Goal: Find specific page/section: Find specific page/section

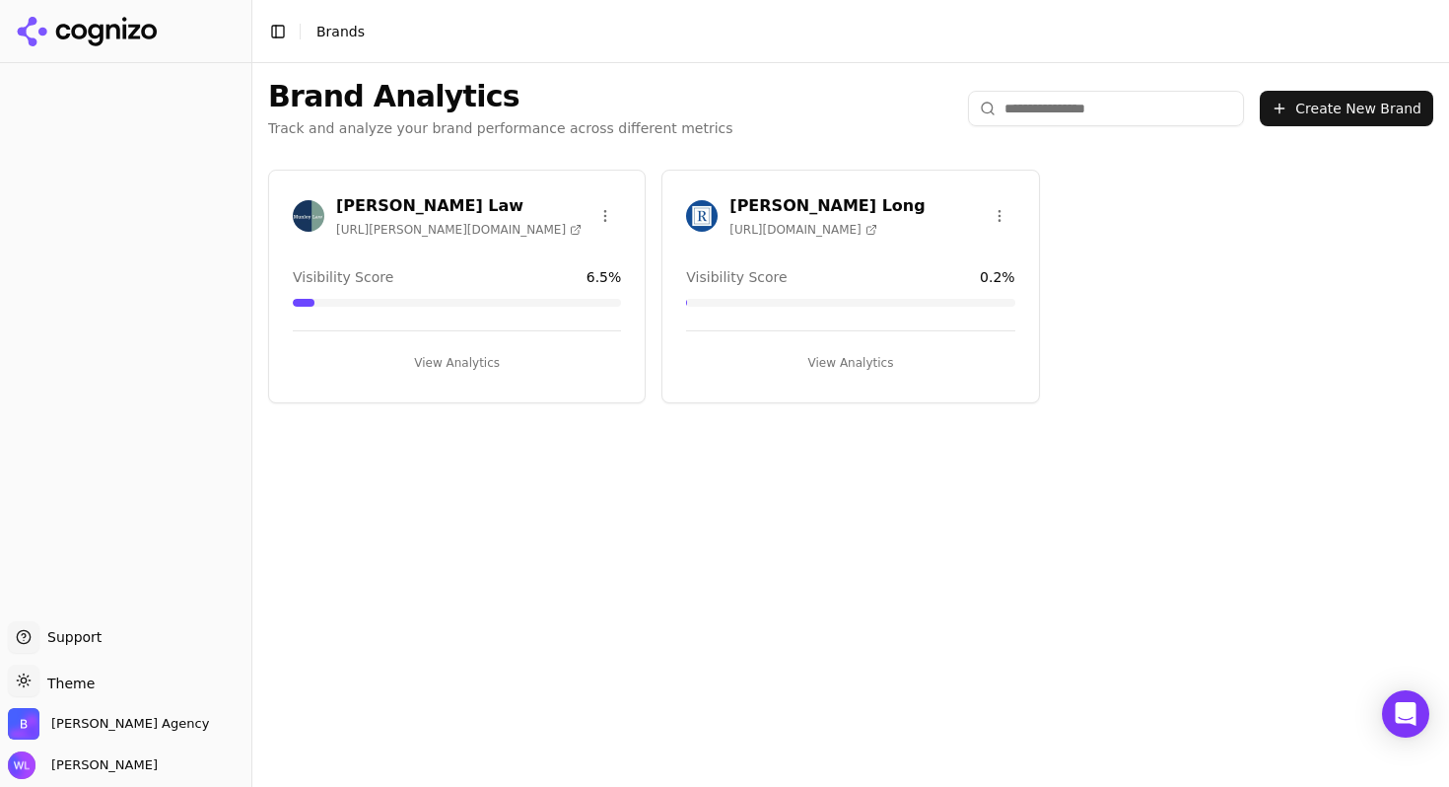
click at [369, 209] on h3 "[PERSON_NAME] Law" at bounding box center [459, 206] width 246 height 24
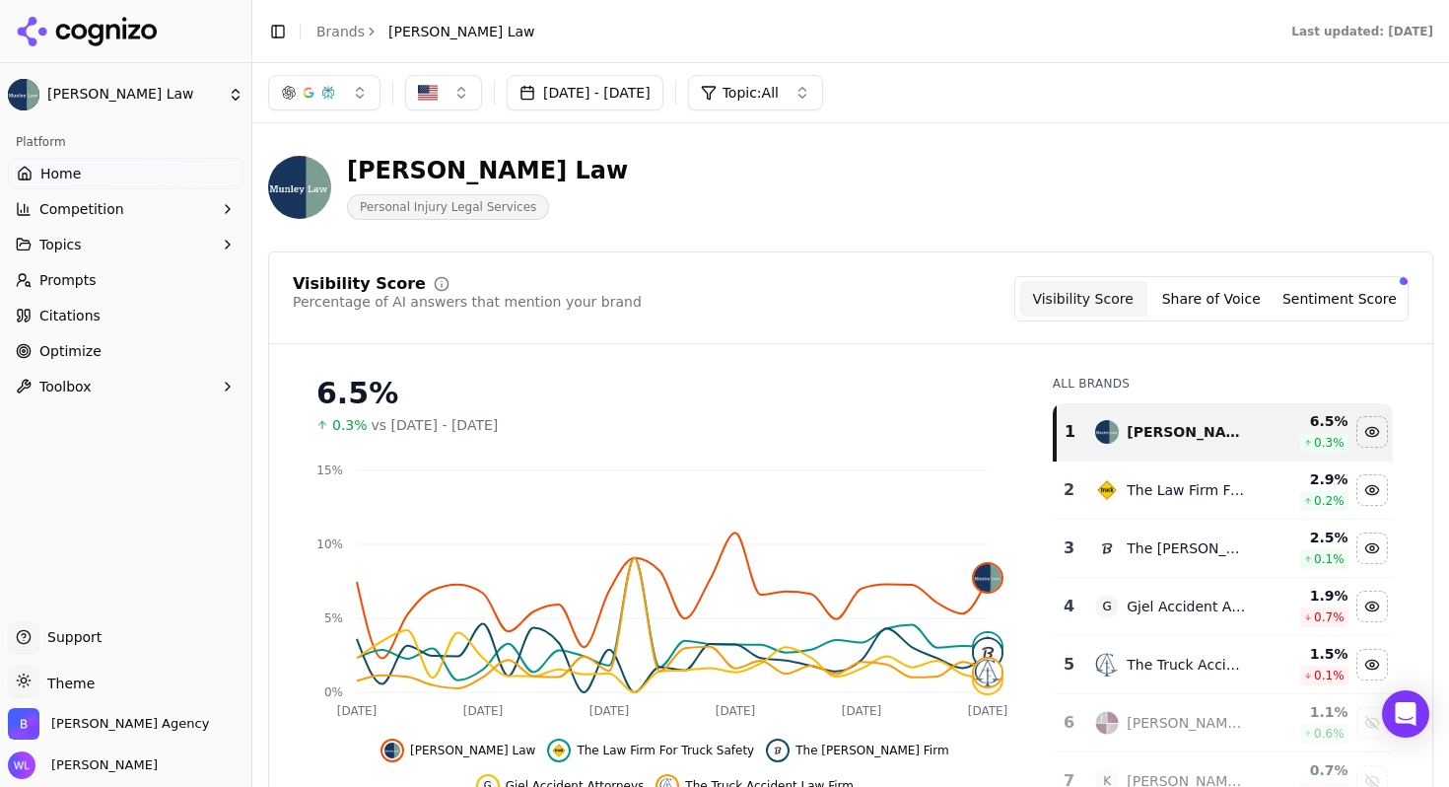
click at [201, 397] on button "Toolbox" at bounding box center [126, 387] width 236 height 32
click at [190, 350] on link "Optimize" at bounding box center [126, 351] width 236 height 32
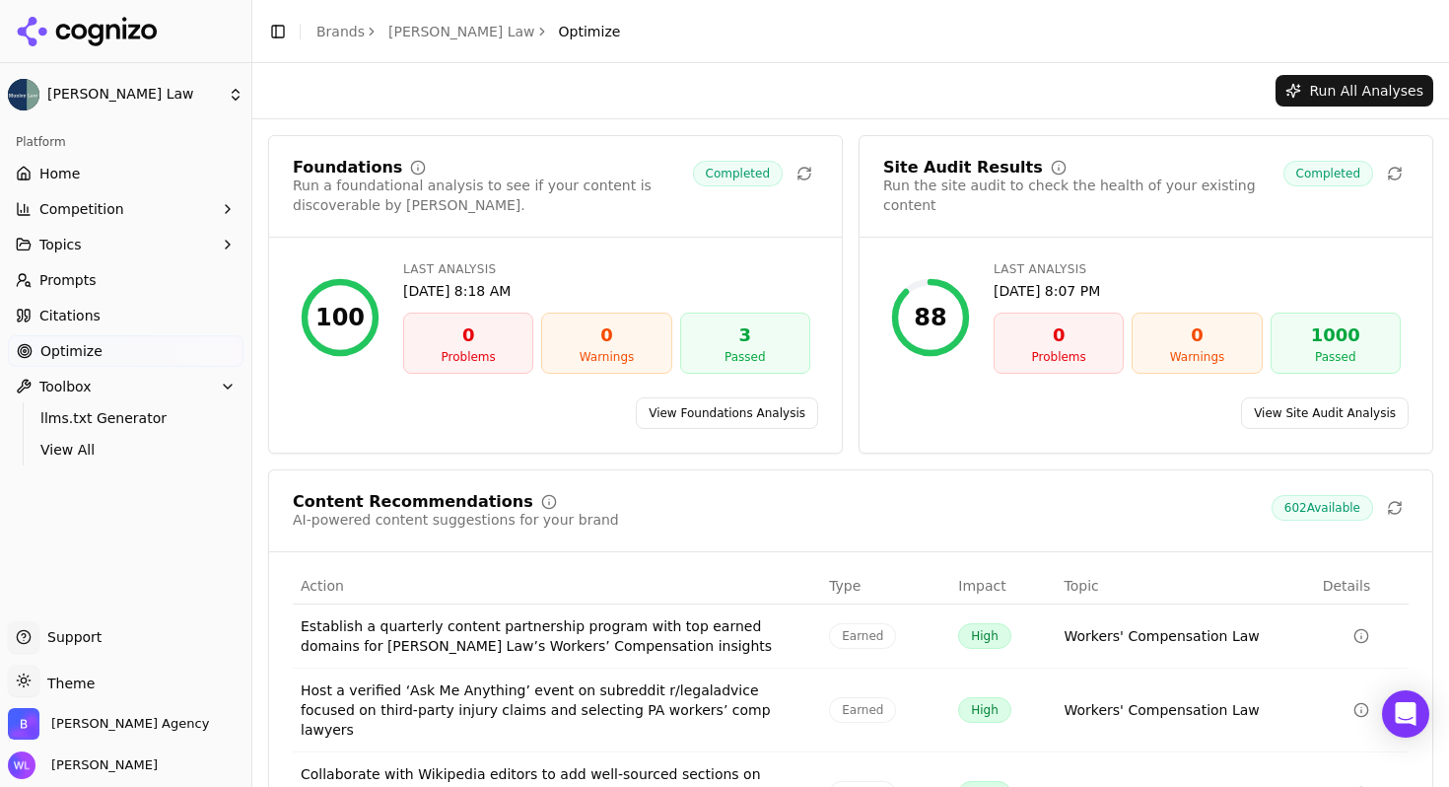
click at [129, 253] on button "Topics" at bounding box center [126, 245] width 236 height 32
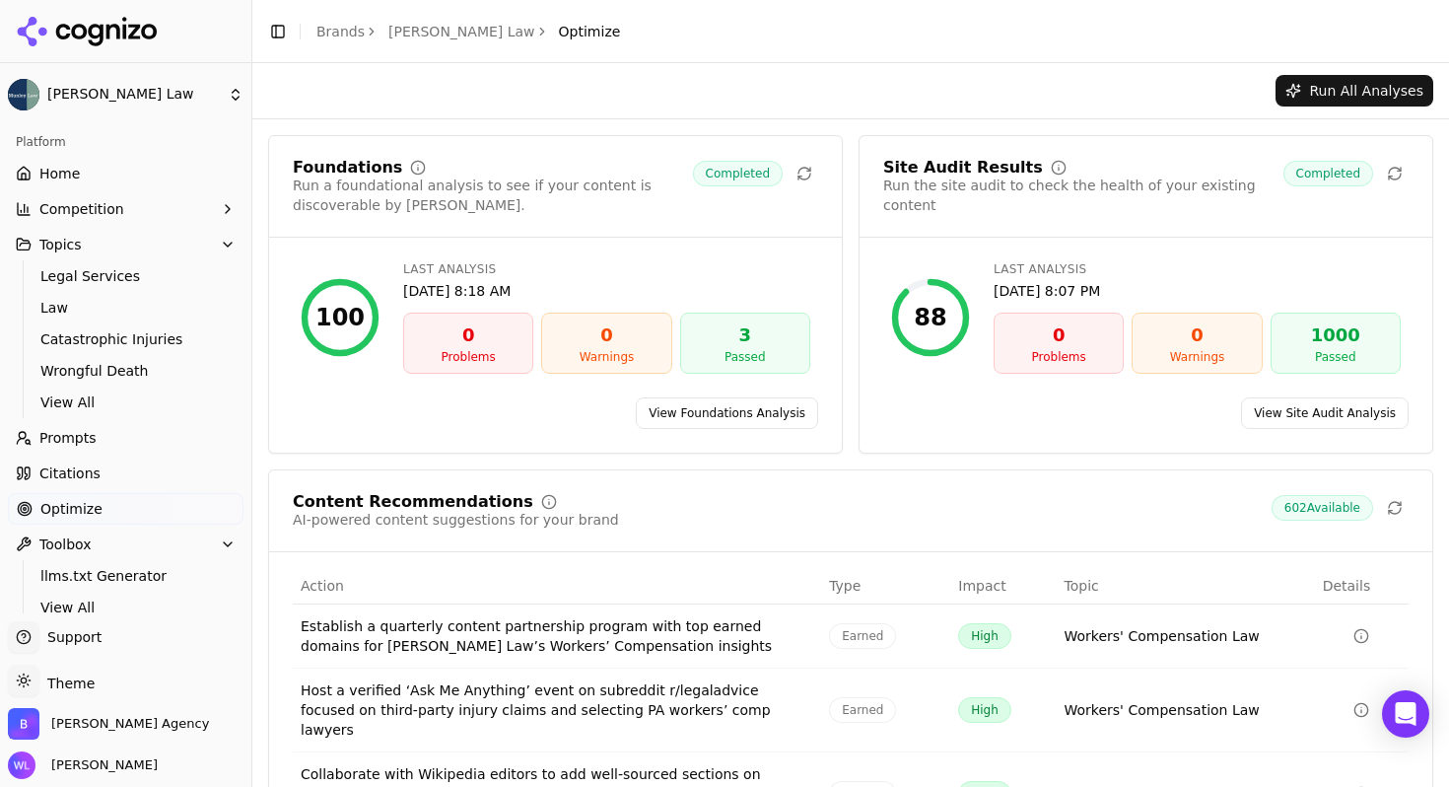
click at [110, 517] on link "Optimize" at bounding box center [126, 509] width 236 height 32
click at [110, 546] on button "Toolbox" at bounding box center [126, 544] width 236 height 32
click at [115, 506] on link "Optimize" at bounding box center [126, 509] width 236 height 32
click at [105, 167] on link "Home" at bounding box center [126, 174] width 236 height 32
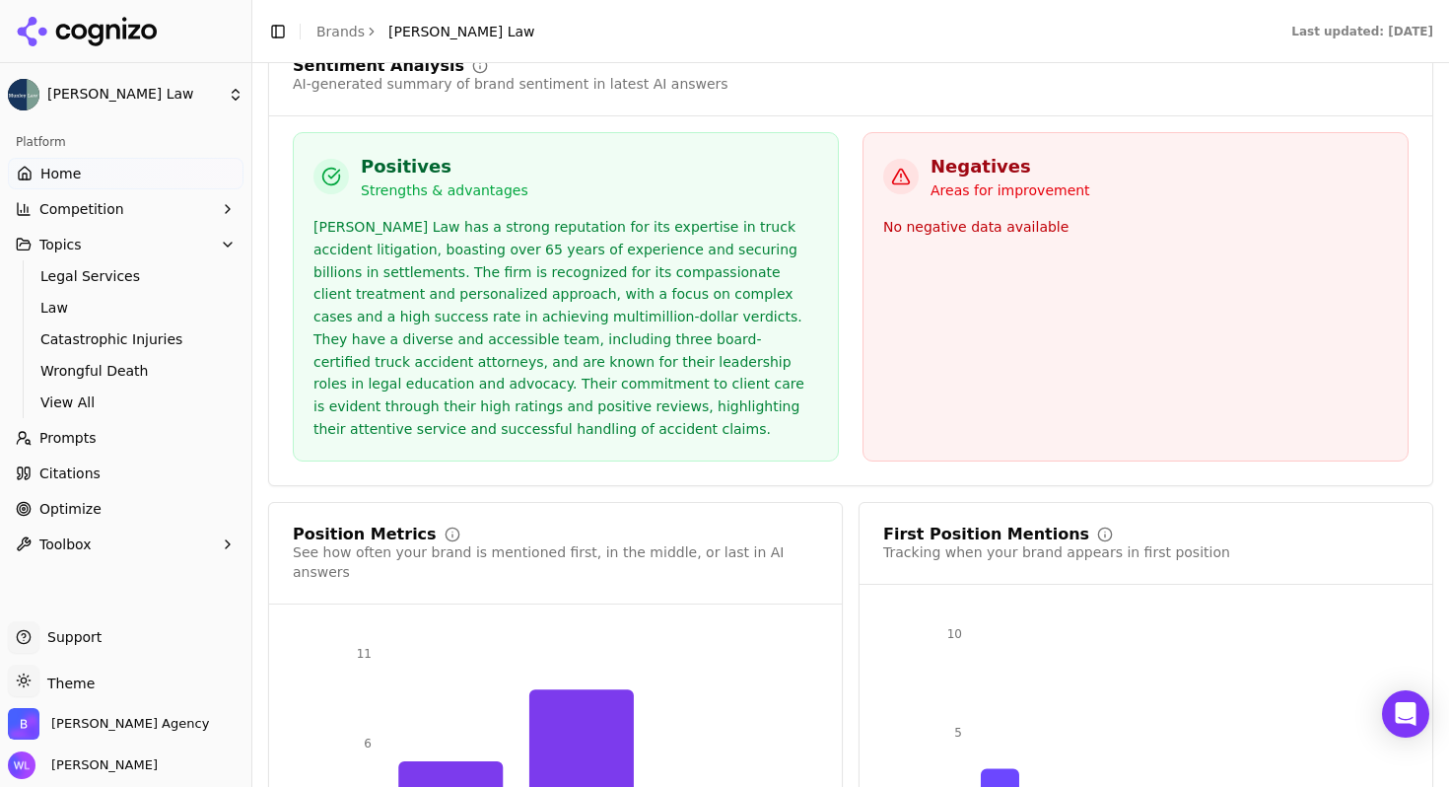
scroll to position [3422, 0]
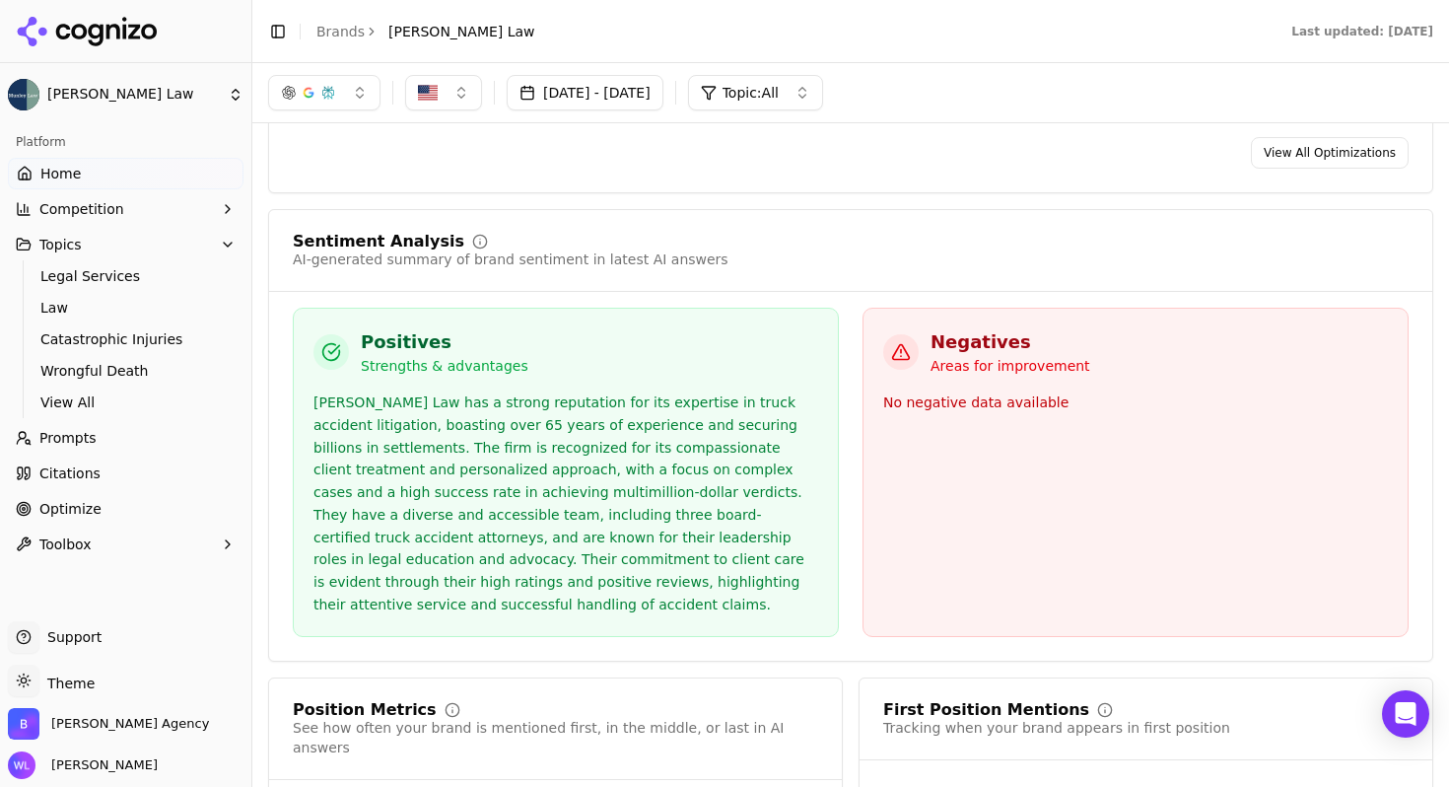
click at [106, 481] on link "Citations" at bounding box center [126, 473] width 236 height 32
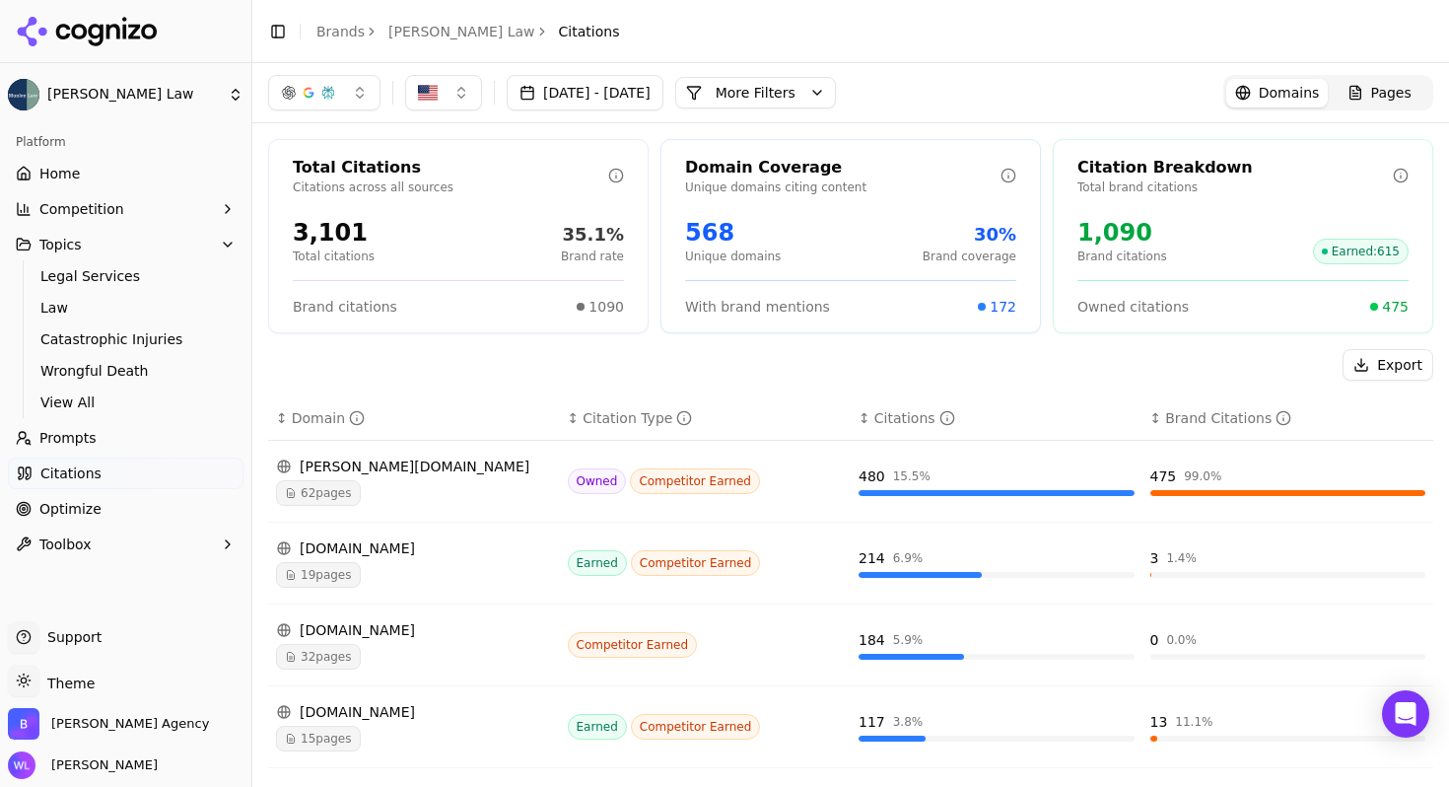
click at [75, 174] on span "Home" at bounding box center [59, 174] width 40 height 20
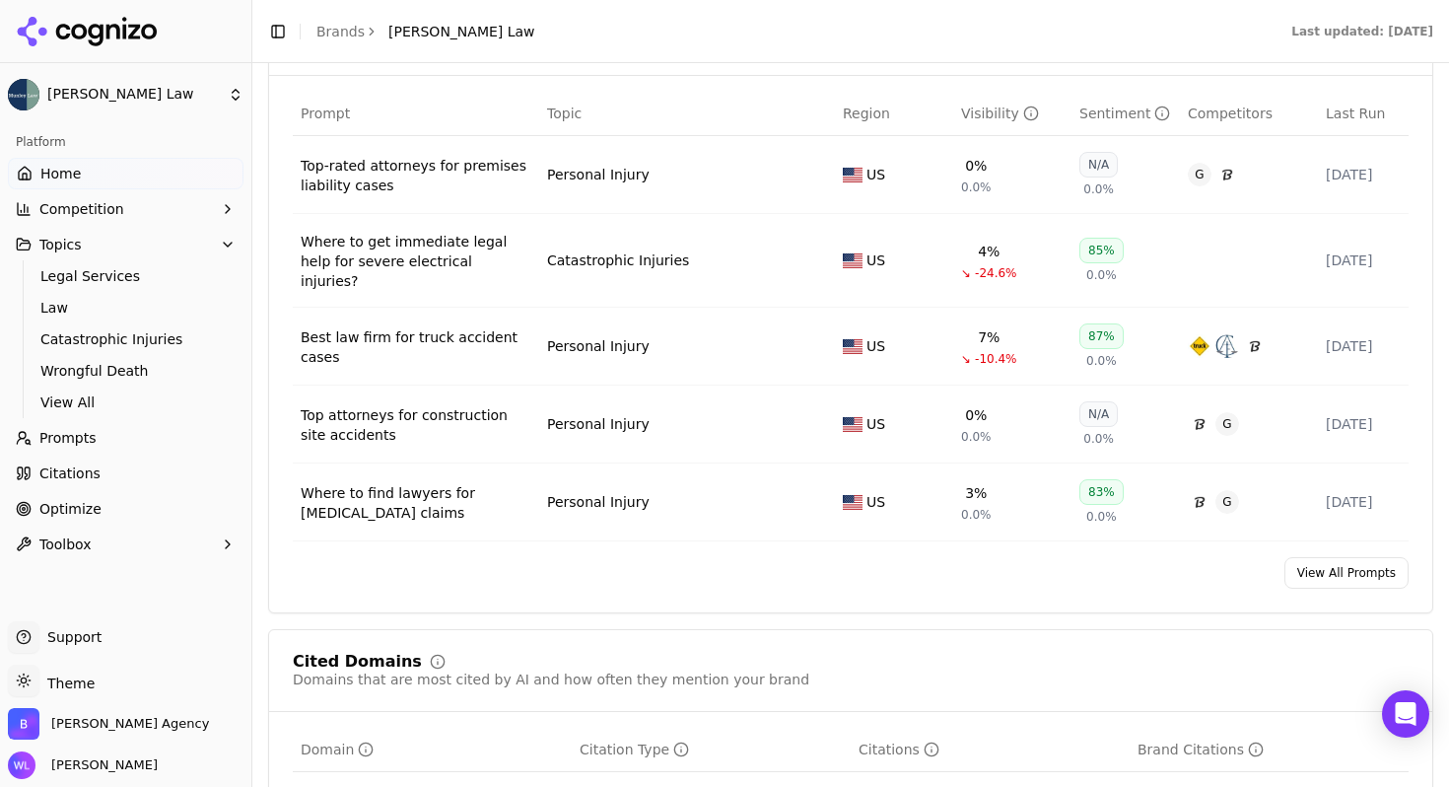
scroll to position [1516, 0]
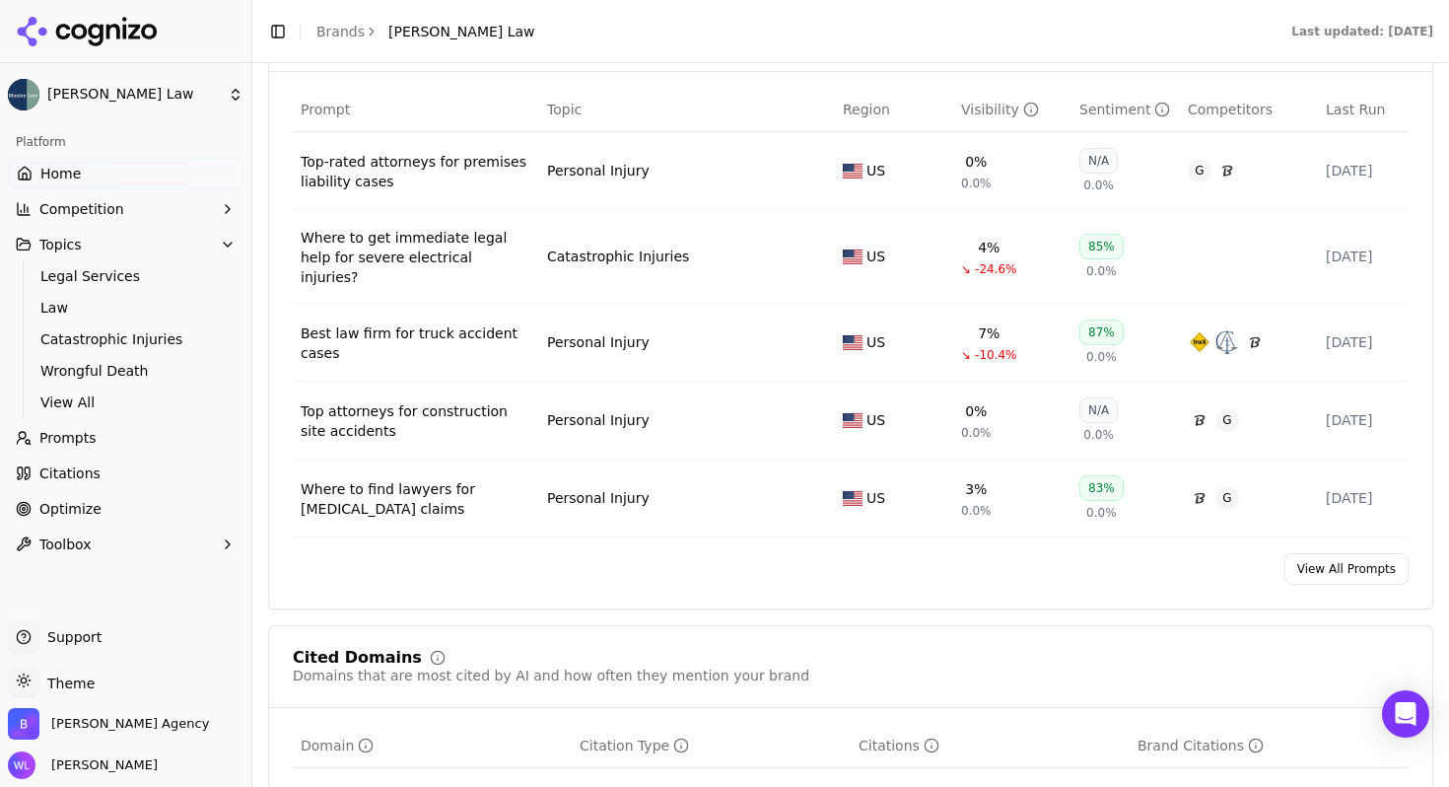
click at [1297, 571] on link "View All Prompts" at bounding box center [1347, 569] width 124 height 32
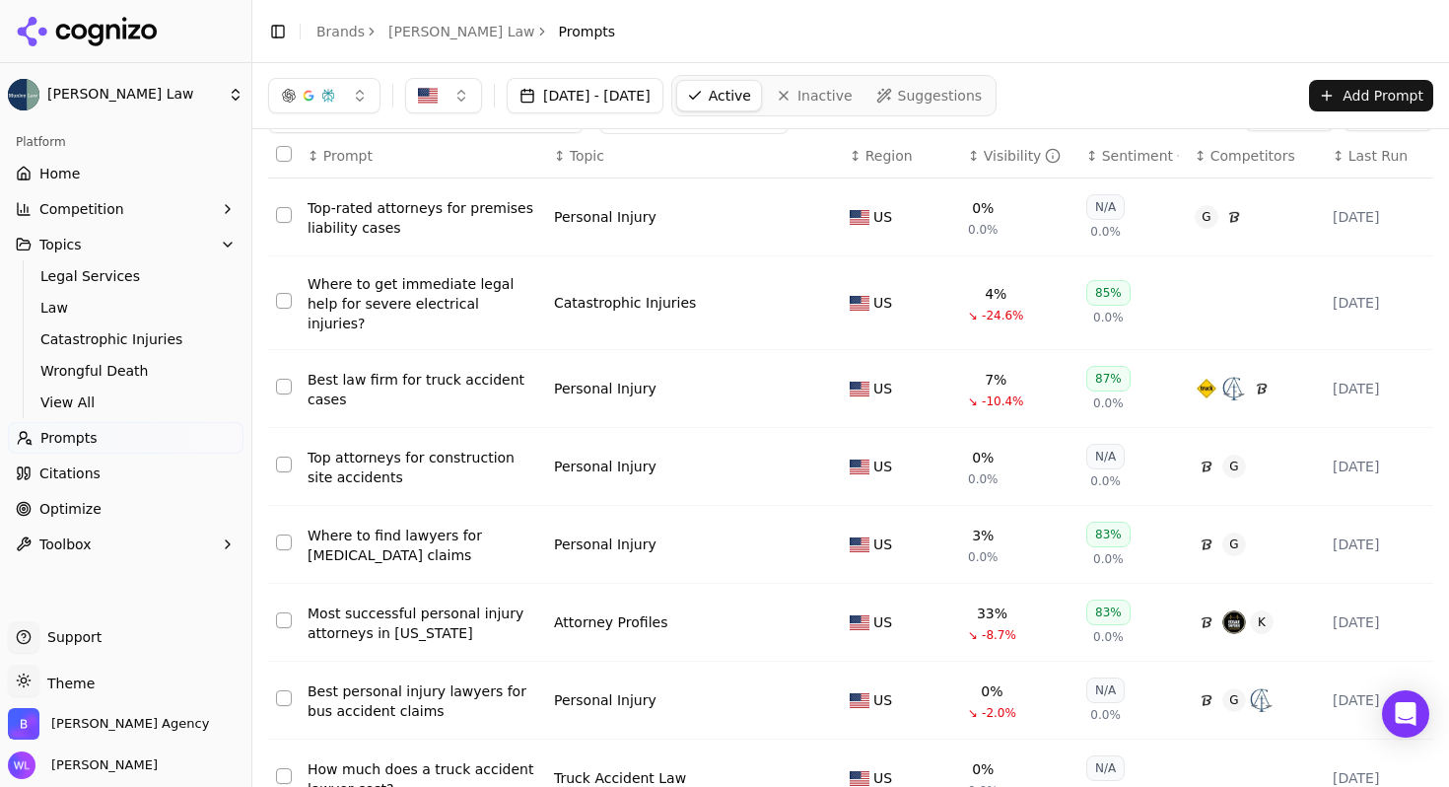
scroll to position [302, 0]
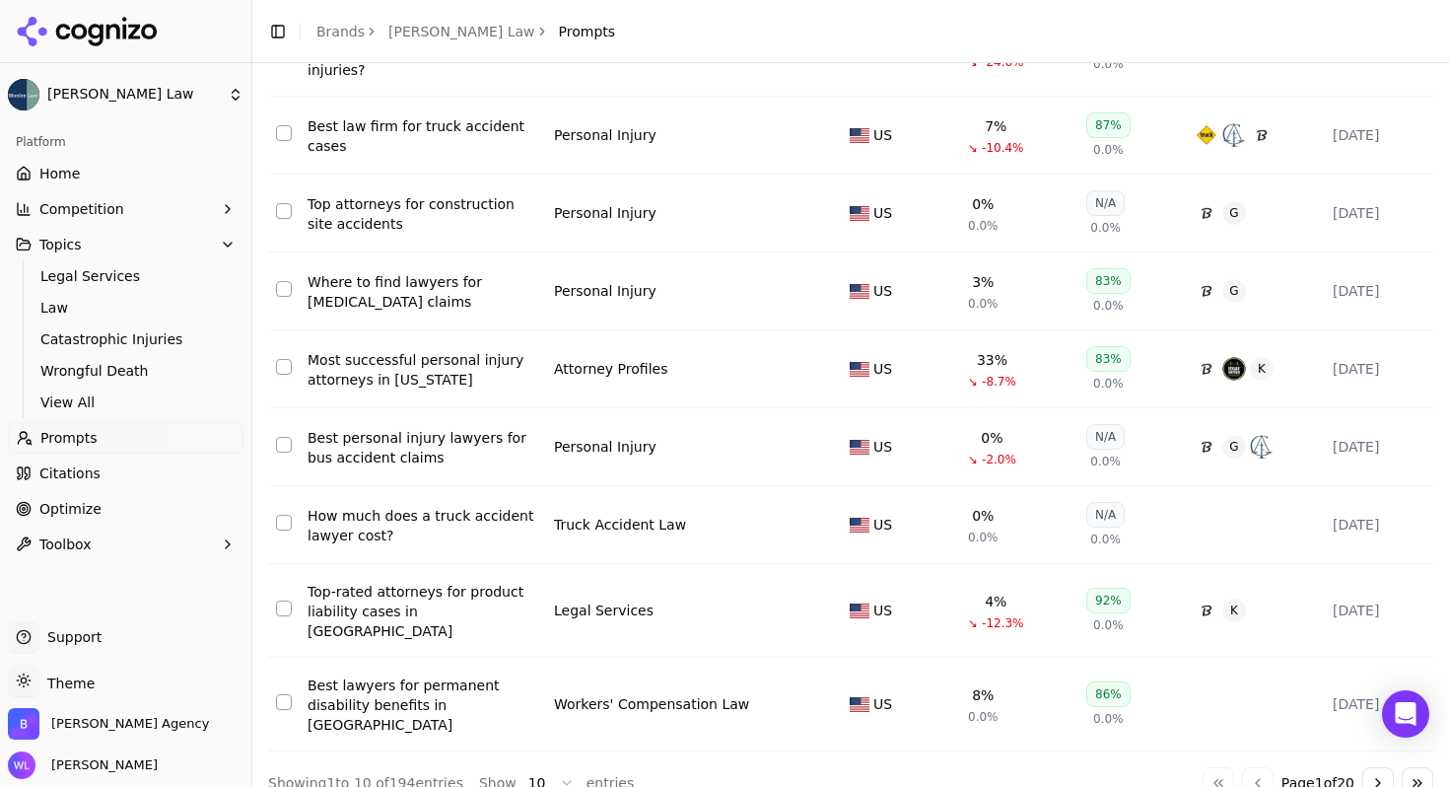
click at [280, 694] on button "Select row 10" at bounding box center [284, 702] width 16 height 16
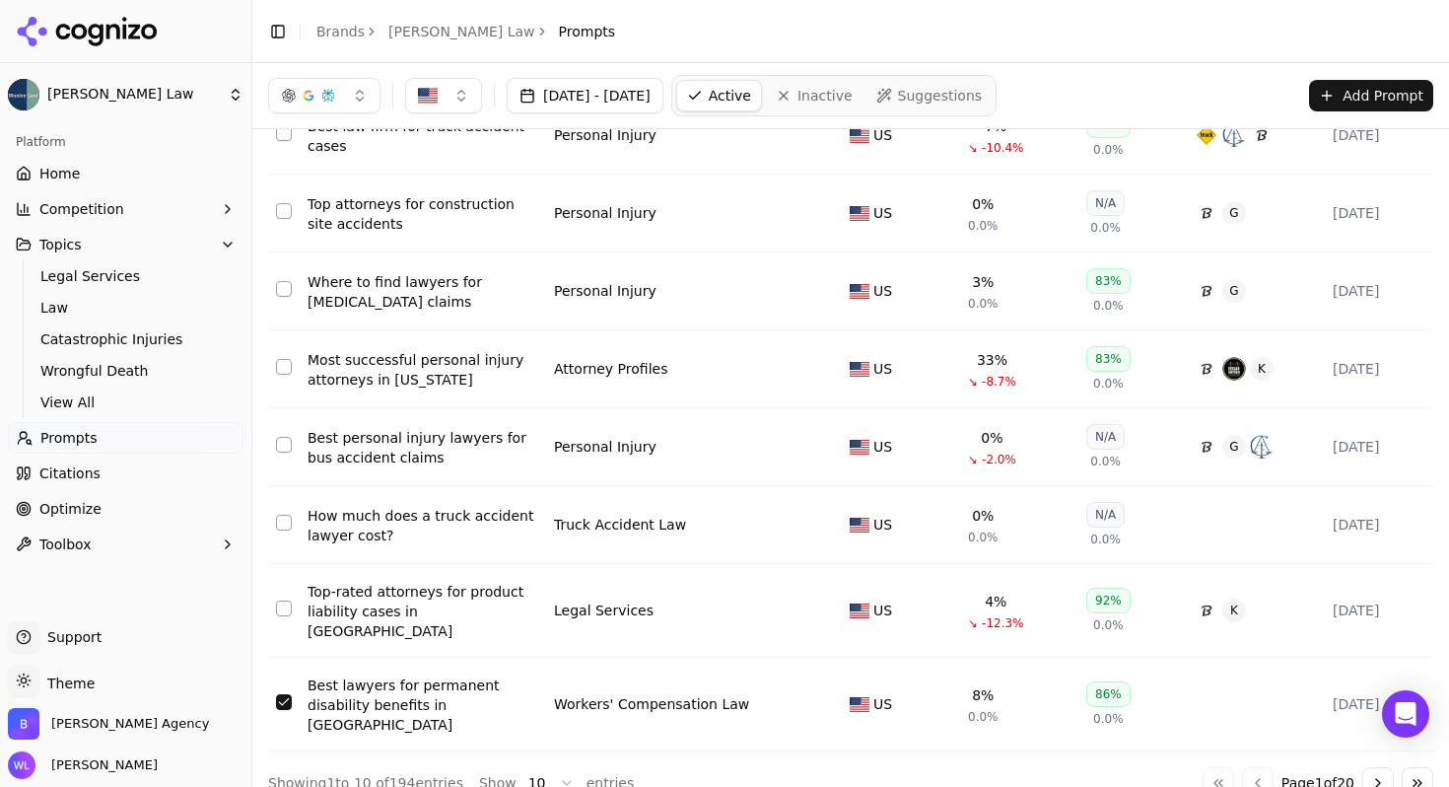
scroll to position [0, 0]
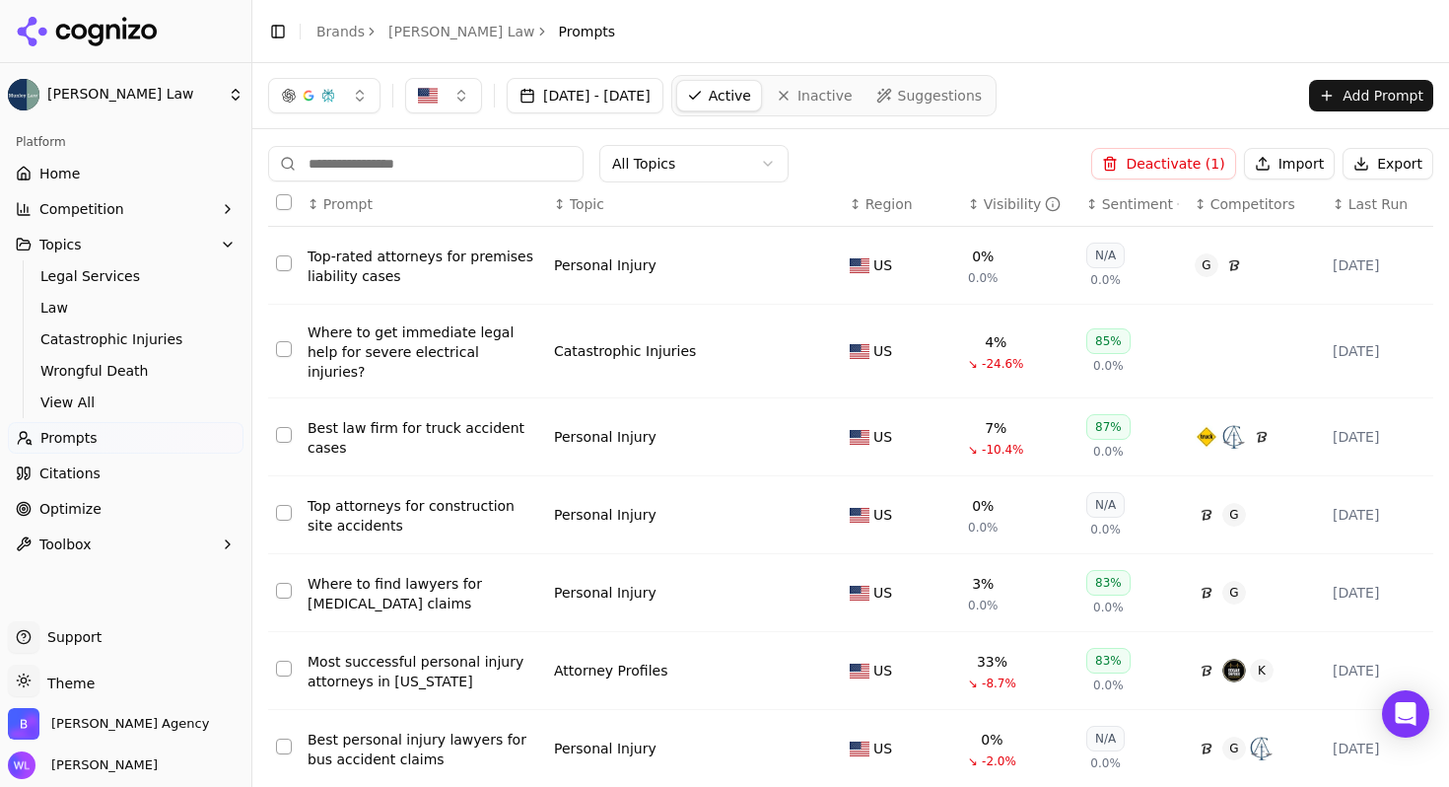
click at [85, 162] on link "Home" at bounding box center [126, 174] width 236 height 32
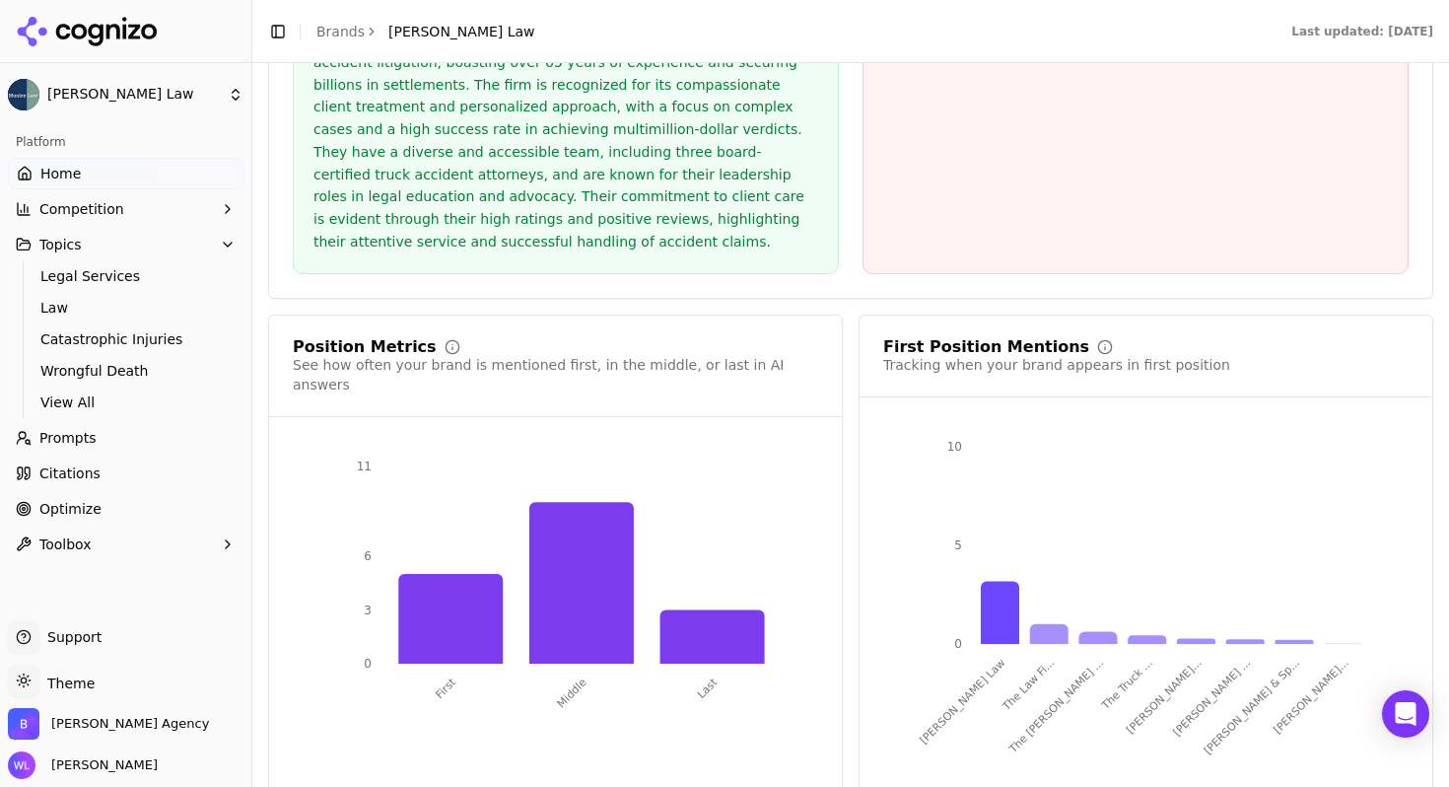
scroll to position [3829, 0]
